Goal: Information Seeking & Learning: Learn about a topic

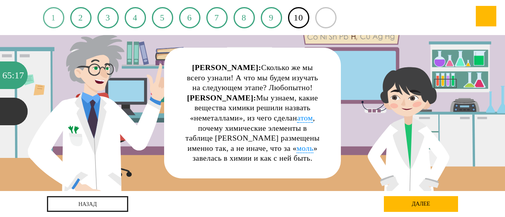
click at [61, 15] on link "1" at bounding box center [53, 17] width 21 height 21
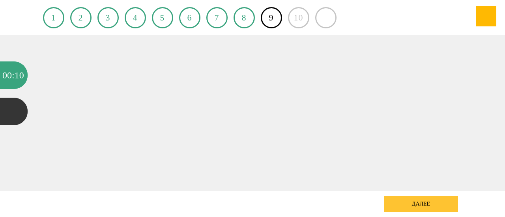
click at [393, 200] on div "далее" at bounding box center [421, 204] width 74 height 16
click at [398, 204] on div "далее" at bounding box center [421, 204] width 74 height 16
click at [246, 18] on link "8" at bounding box center [243, 17] width 21 height 21
